Goal: Task Accomplishment & Management: Manage account settings

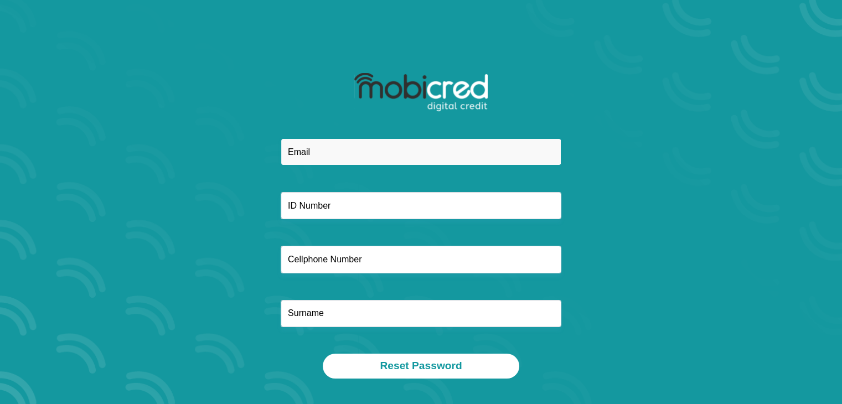
click at [430, 152] on input "email" at bounding box center [421, 151] width 281 height 27
type input "patrickvries84@gmail.com"
type input "0718836188"
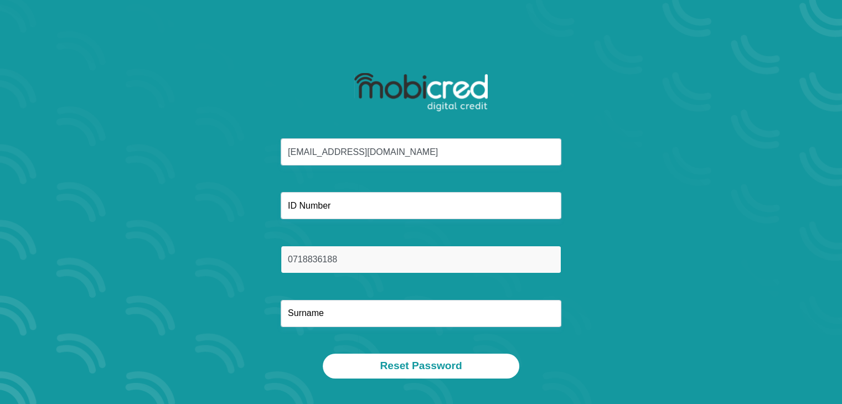
type input "Patrick"
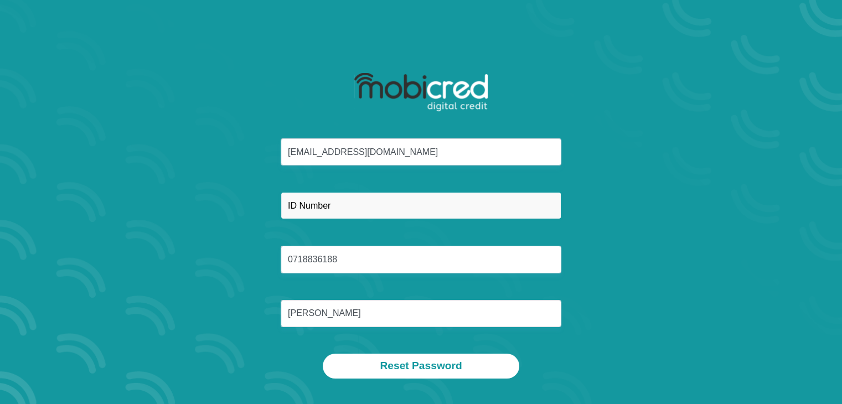
click at [398, 210] on input "text" at bounding box center [421, 205] width 281 height 27
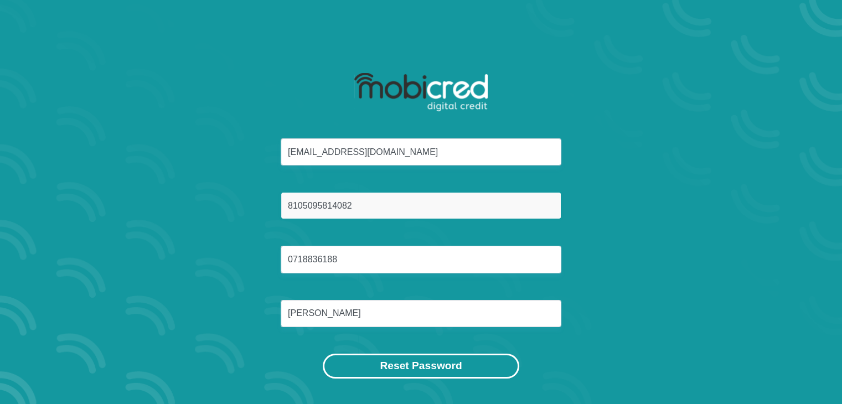
type input "8105095814082"
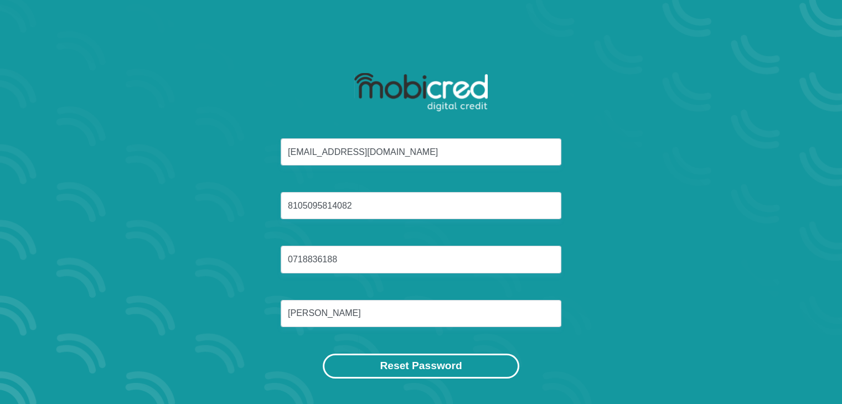
click at [406, 369] on button "Reset Password" at bounding box center [421, 366] width 196 height 25
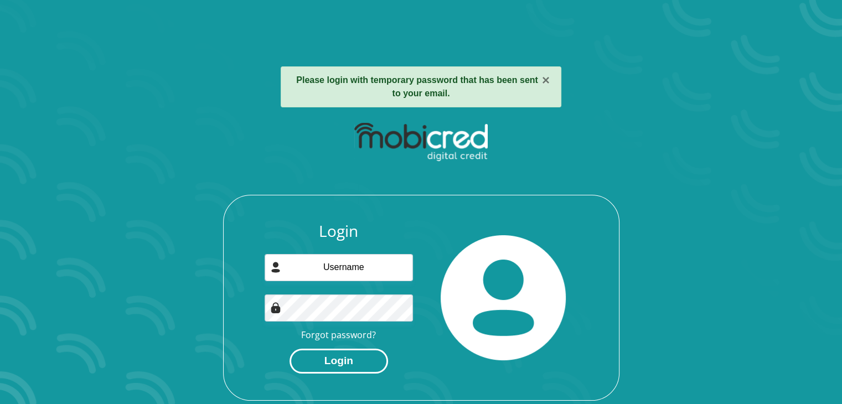
click at [334, 367] on button "Login" at bounding box center [338, 361] width 98 height 25
click at [413, 245] on div "Login Forgot password? Login" at bounding box center [338, 298] width 165 height 152
